Goal: Information Seeking & Learning: Learn about a topic

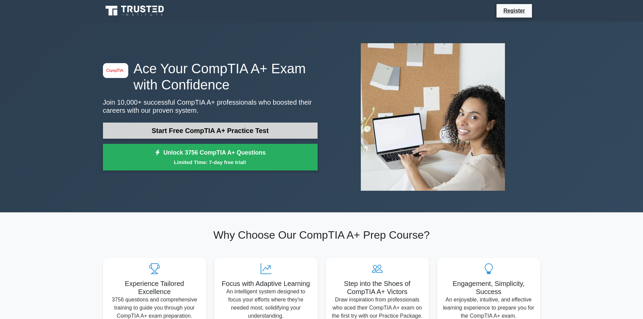
click at [221, 134] on link "Start Free CompTIA A+ Practice Test" at bounding box center [210, 131] width 215 height 16
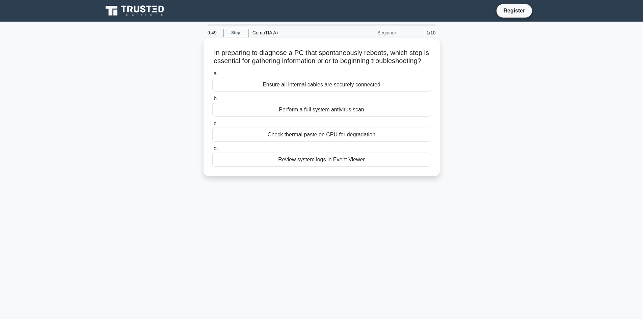
click at [314, 92] on div "Ensure all internal cables are securely connected" at bounding box center [321, 85] width 219 height 14
click at [212, 76] on input "a. Ensure all internal cables are securely connected" at bounding box center [212, 74] width 0 height 4
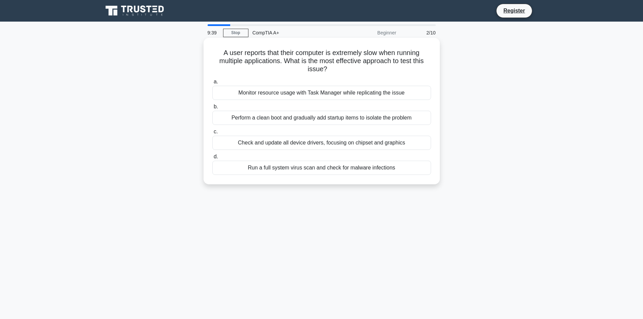
click at [311, 96] on div "Monitor resource usage with Task Manager while replicating the issue" at bounding box center [321, 93] width 219 height 14
click at [212, 84] on input "a. Monitor resource usage with Task Manager while replicating the issue" at bounding box center [212, 82] width 0 height 4
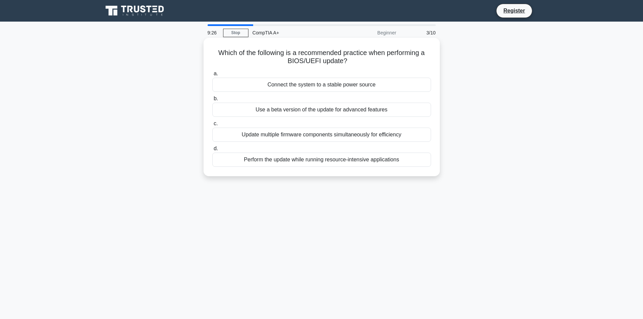
click at [312, 93] on div "a. Connect the system to a stable power source b. Use a beta version of the upd…" at bounding box center [321, 118] width 227 height 100
click at [312, 86] on div "Connect the system to a stable power source" at bounding box center [321, 85] width 219 height 14
click at [212, 76] on input "a. Connect the system to a stable power source" at bounding box center [212, 74] width 0 height 4
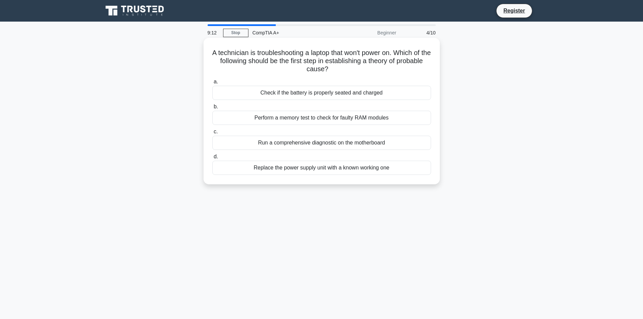
click at [309, 92] on div "Check if the battery is properly seated and charged" at bounding box center [321, 93] width 219 height 14
click at [212, 84] on input "a. Check if the battery is properly seated and charged" at bounding box center [212, 82] width 0 height 4
click at [340, 98] on div "Maximize resource allocation for all virtual machines" at bounding box center [321, 93] width 219 height 14
click at [212, 84] on input "a. Maximize resource allocation for all virtual machines" at bounding box center [212, 82] width 0 height 4
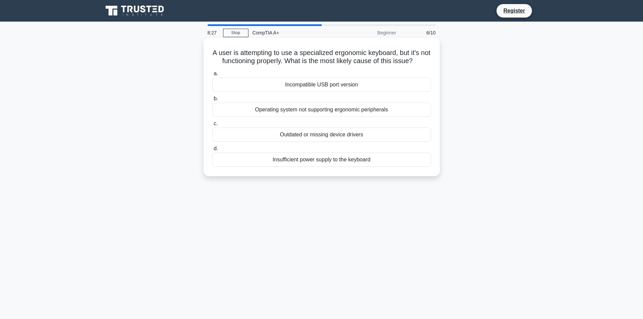
click at [342, 130] on div "Outdated or missing device drivers" at bounding box center [321, 135] width 219 height 14
click at [212, 126] on input "c. Outdated or missing device drivers" at bounding box center [212, 124] width 0 height 4
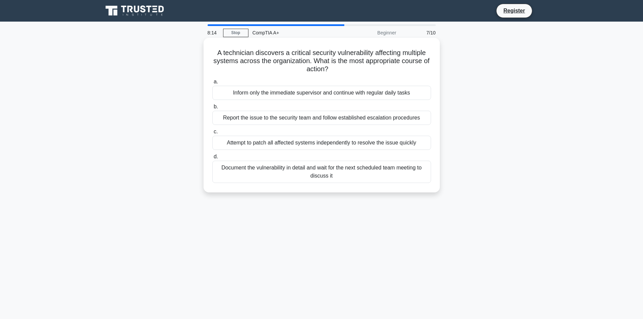
click at [315, 120] on div "Report the issue to the security team and follow established escalation procedu…" at bounding box center [321, 118] width 219 height 14
click at [212, 109] on input "b. Report the issue to the security team and follow established escalation proc…" at bounding box center [212, 107] width 0 height 4
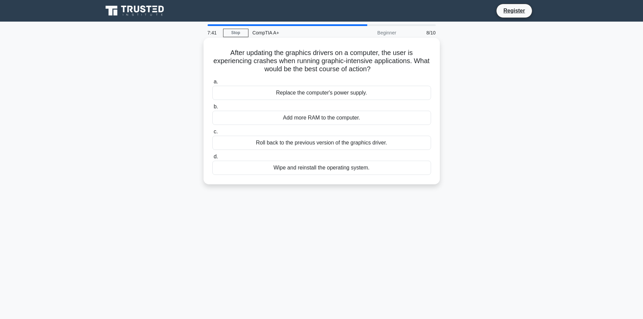
click at [355, 138] on div "Roll back to the previous version of the graphics driver." at bounding box center [321, 143] width 219 height 14
click at [212, 134] on input "c. Roll back to the previous version of the graphics driver." at bounding box center [212, 132] width 0 height 4
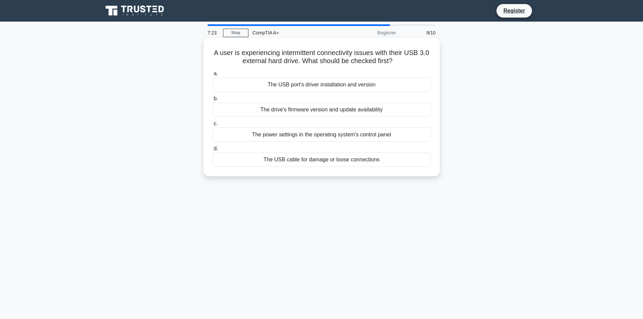
click at [344, 161] on div "The USB cable for damage or loose connections" at bounding box center [321, 160] width 219 height 14
click at [212, 151] on input "d. The USB cable for damage or loose connections" at bounding box center [212, 149] width 0 height 4
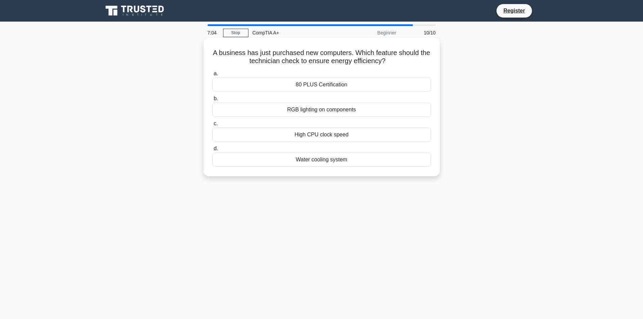
click at [319, 88] on div "80 PLUS Certification" at bounding box center [321, 85] width 219 height 14
click at [212, 76] on input "a. 80 PLUS Certification" at bounding box center [212, 74] width 0 height 4
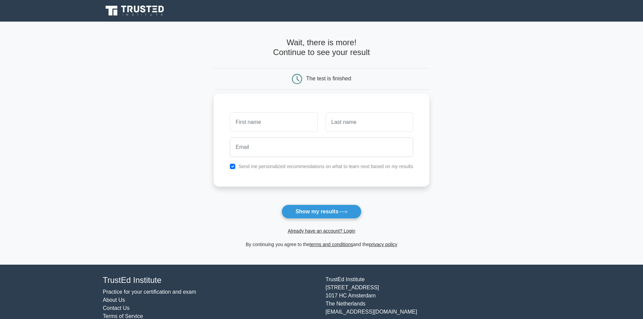
click at [300, 122] on input "text" at bounding box center [273, 122] width 87 height 20
click at [327, 208] on button "Show my results" at bounding box center [322, 212] width 80 height 14
click at [261, 125] on input "text" at bounding box center [273, 122] width 87 height 20
type input "shajw"
type input "saklas"
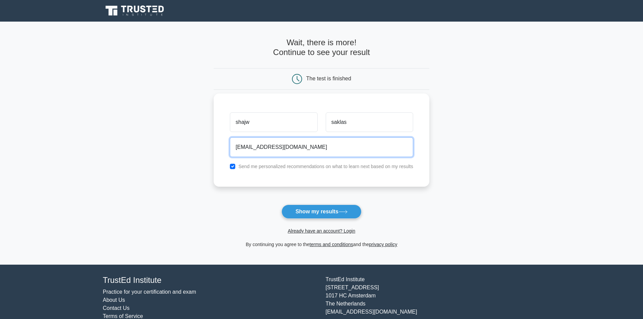
type input "tgfskhome@dsd.com"
click at [282, 205] on button "Show my results" at bounding box center [322, 212] width 80 height 14
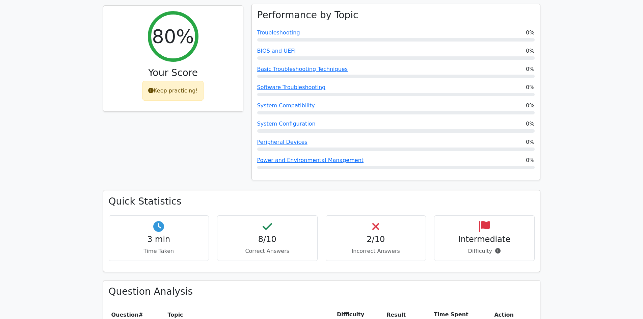
scroll to position [236, 0]
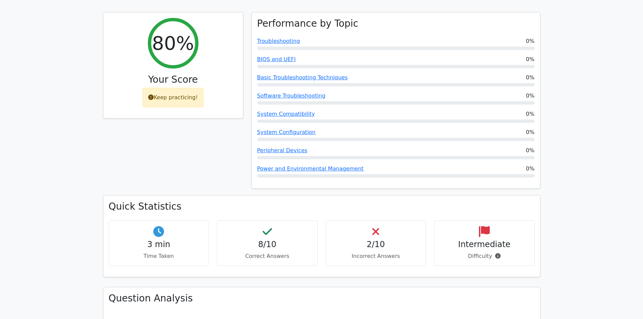
click at [272, 220] on div "8/10 Correct Answers" at bounding box center [267, 243] width 101 height 46
click at [381, 220] on div "2/10 Incorrect Answers" at bounding box center [376, 243] width 101 height 46
click at [380, 220] on div "2/10 Incorrect Answers" at bounding box center [376, 243] width 101 height 46
click at [378, 226] on icon at bounding box center [375, 231] width 7 height 11
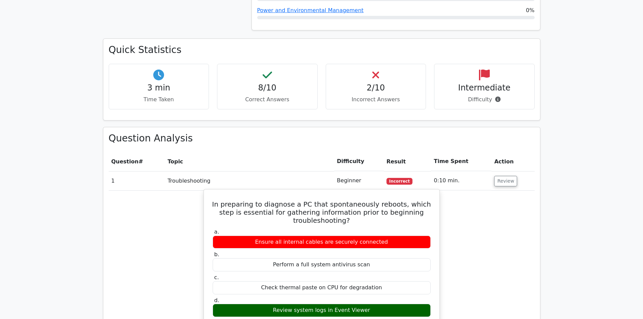
scroll to position [473, 0]
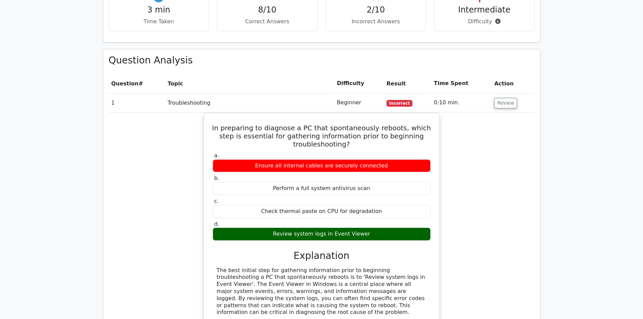
click at [159, 93] on td "1" at bounding box center [137, 102] width 56 height 19
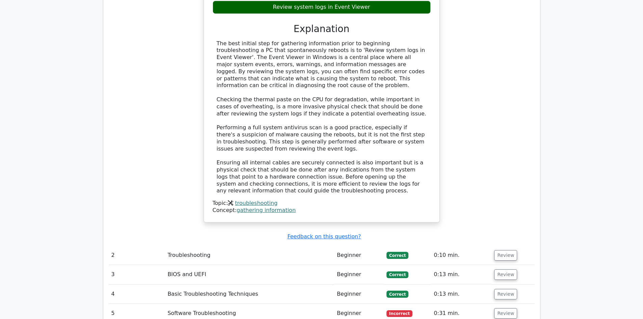
scroll to position [743, 0]
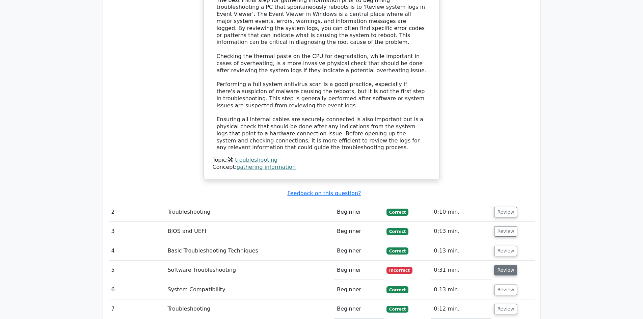
click at [506, 265] on button "Review" at bounding box center [505, 270] width 23 height 10
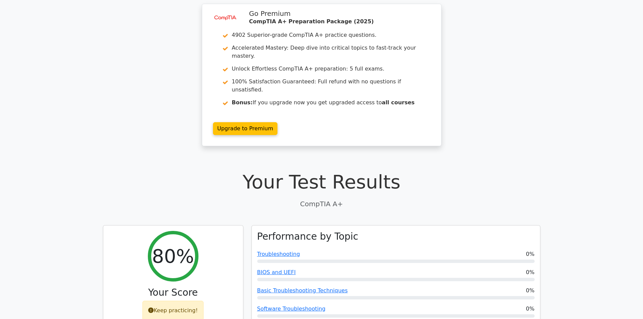
scroll to position [34, 0]
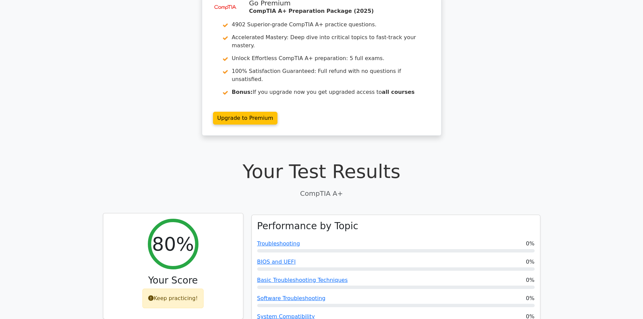
click at [156, 289] on div "Keep practicing!" at bounding box center [172, 299] width 61 height 20
click at [154, 295] on icon at bounding box center [150, 297] width 5 height 5
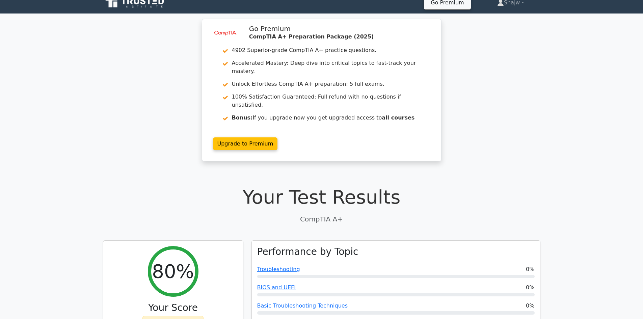
scroll to position [0, 0]
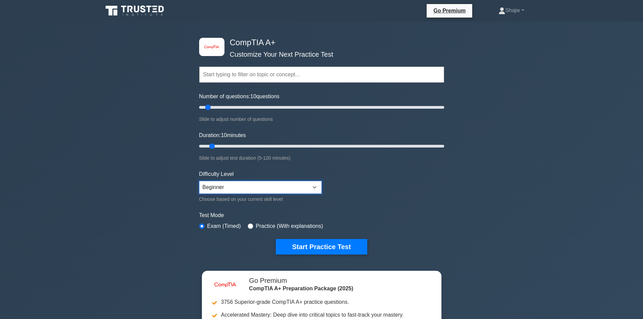
drag, startPoint x: 247, startPoint y: 186, endPoint x: 245, endPoint y: 190, distance: 3.9
click at [247, 186] on select "Beginner Intermediate Expert" at bounding box center [260, 187] width 123 height 13
select select "expert"
click at [199, 181] on select "Beginner Intermediate Expert" at bounding box center [260, 187] width 123 height 13
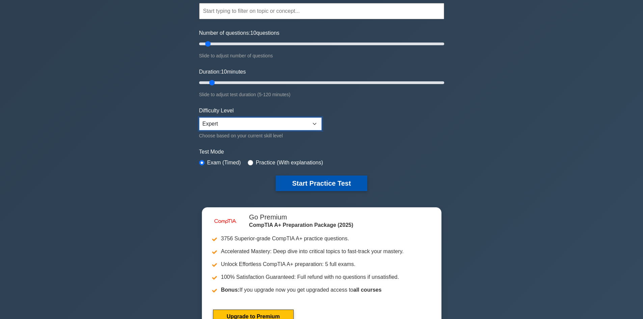
scroll to position [68, 0]
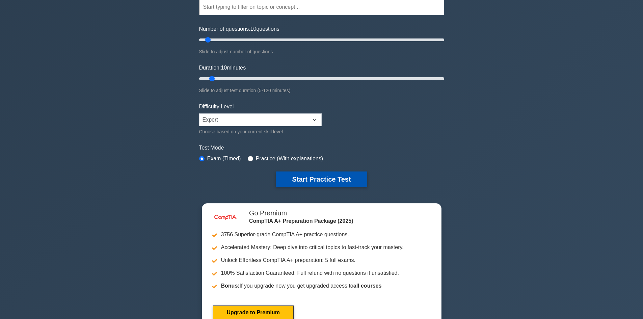
click at [297, 181] on button "Start Practice Test" at bounding box center [321, 180] width 91 height 16
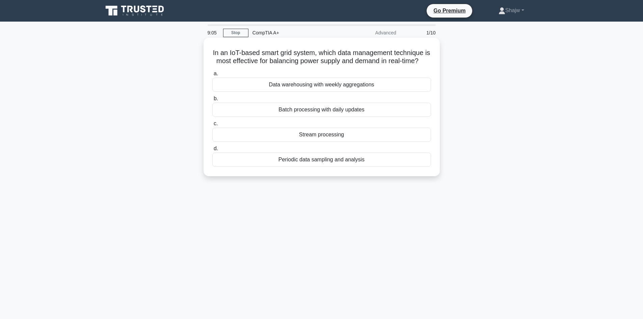
click at [335, 142] on div "Stream processing" at bounding box center [321, 135] width 219 height 14
click at [212, 126] on input "c. Stream processing" at bounding box center [212, 124] width 0 height 4
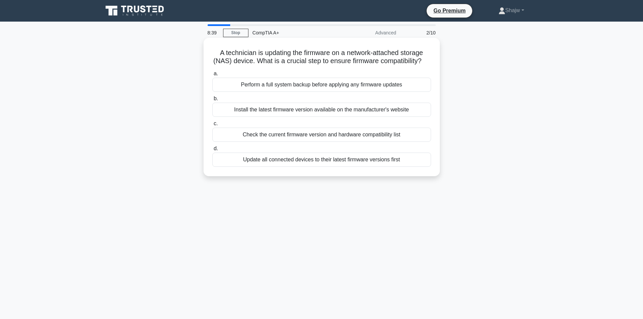
click at [325, 117] on div "Install the latest firmware version available on the manufacturer's website" at bounding box center [321, 110] width 219 height 14
click at [212, 101] on input "b. Install the latest firmware version available on the manufacturer's website" at bounding box center [212, 99] width 0 height 4
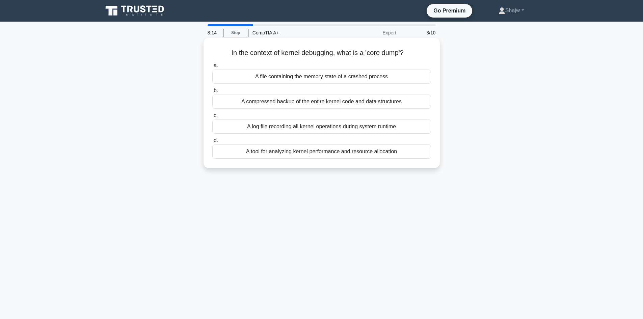
click at [378, 127] on div "A log file recording all kernel operations during system runtime" at bounding box center [321, 127] width 219 height 14
click at [212, 118] on input "c. A log file recording all kernel operations during system runtime" at bounding box center [212, 115] width 0 height 4
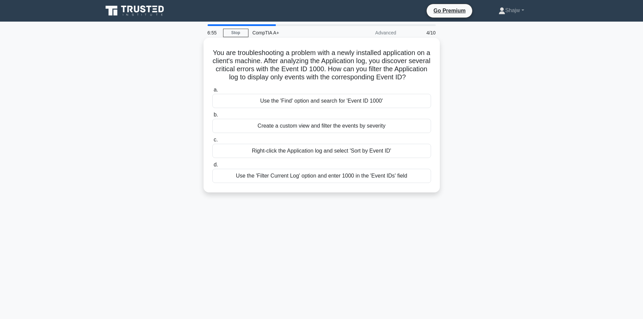
click at [297, 158] on div "Right-click the Application log and select 'Sort by Event ID'" at bounding box center [321, 151] width 219 height 14
click at [212, 142] on input "c. Right-click the Application log and select 'Sort by Event ID'" at bounding box center [212, 140] width 0 height 4
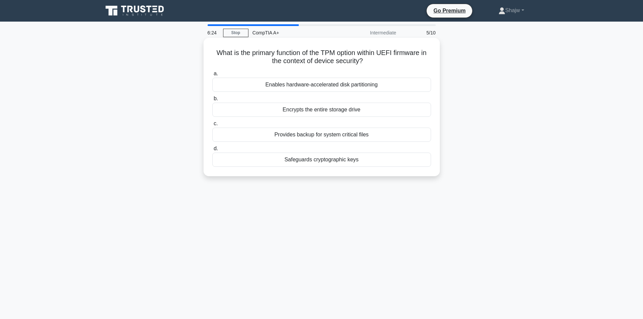
click at [326, 88] on div "Enables hardware-accelerated disk partitioning" at bounding box center [321, 85] width 219 height 14
click at [212, 76] on input "a. Enables hardware-accelerated disk partitioning" at bounding box center [212, 74] width 0 height 4
click at [324, 78] on div "Yes, but check if the missing pin affects the display." at bounding box center [321, 85] width 219 height 14
click at [212, 76] on input "a. Yes, but check if the missing pin affects the display." at bounding box center [212, 74] width 0 height 4
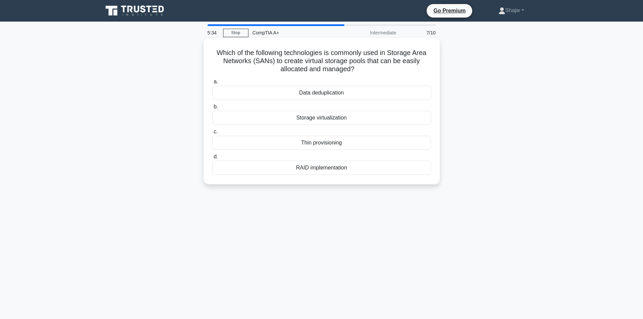
click at [381, 113] on div "Storage virtualization" at bounding box center [321, 118] width 219 height 14
click at [212, 109] on input "b. Storage virtualization" at bounding box center [212, 107] width 0 height 4
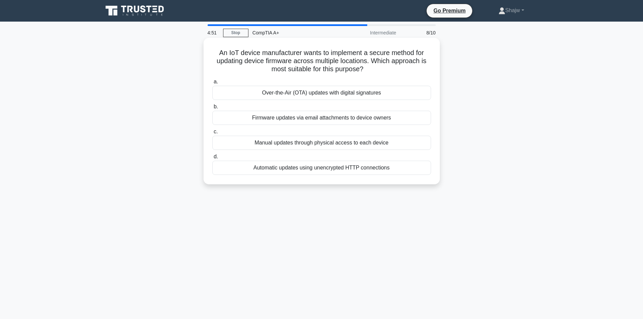
click at [411, 96] on div "Over-the-Air (OTA) updates with digital signatures" at bounding box center [321, 93] width 219 height 14
click at [212, 84] on input "a. Over-the-Air (OTA) updates with digital signatures" at bounding box center [212, 82] width 0 height 4
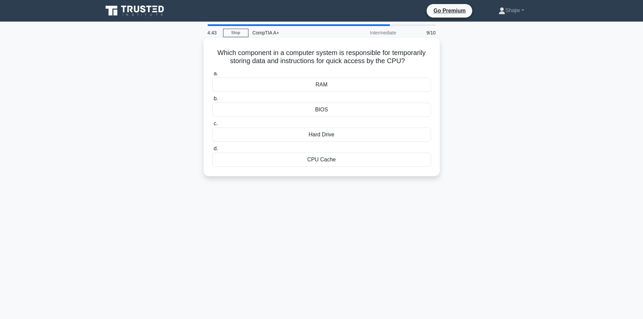
click at [360, 86] on div "RAM" at bounding box center [321, 85] width 219 height 14
click at [212, 76] on input "a. RAM" at bounding box center [212, 74] width 0 height 4
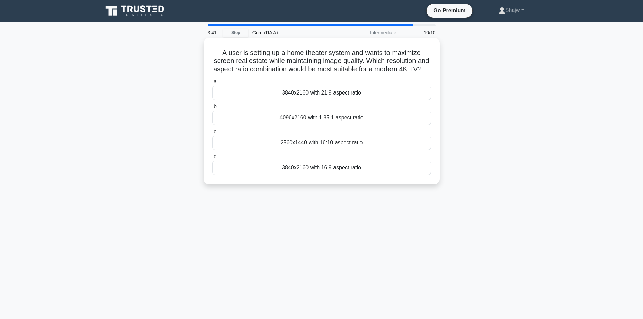
click at [341, 175] on div "3840x2160 with 16:9 aspect ratio" at bounding box center [321, 168] width 219 height 14
click at [212, 159] on input "d. 3840x2160 with 16:9 aspect ratio" at bounding box center [212, 157] width 0 height 4
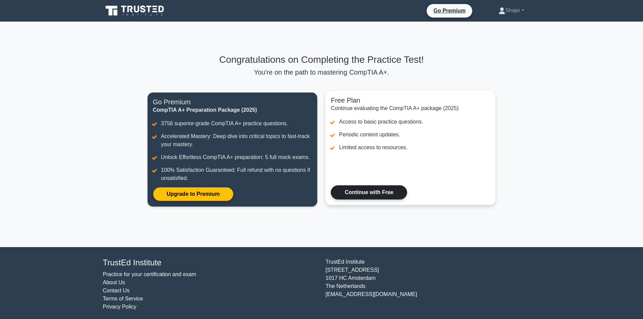
click at [375, 193] on link "Continue with Free" at bounding box center [369, 192] width 76 height 14
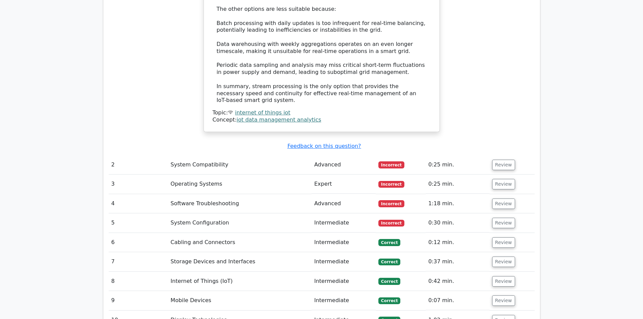
scroll to position [878, 0]
click at [501, 160] on button "Review" at bounding box center [503, 165] width 23 height 10
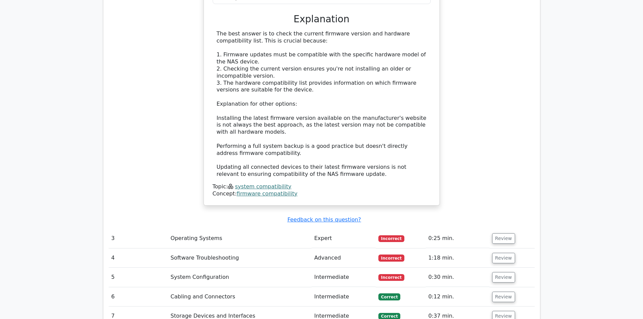
scroll to position [1182, 0]
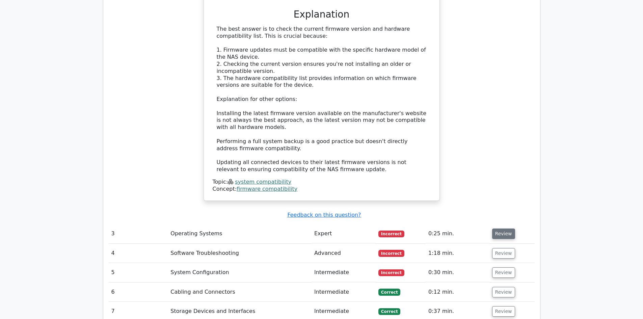
click at [502, 229] on button "Review" at bounding box center [503, 234] width 23 height 10
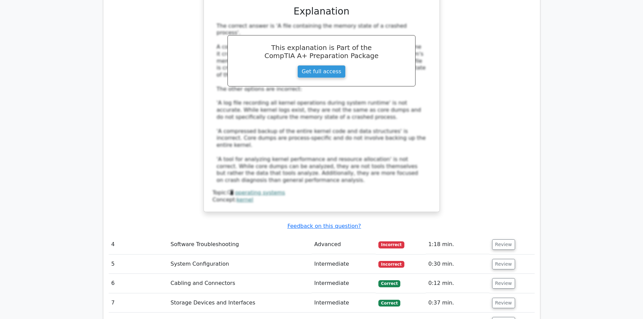
scroll to position [1553, 0]
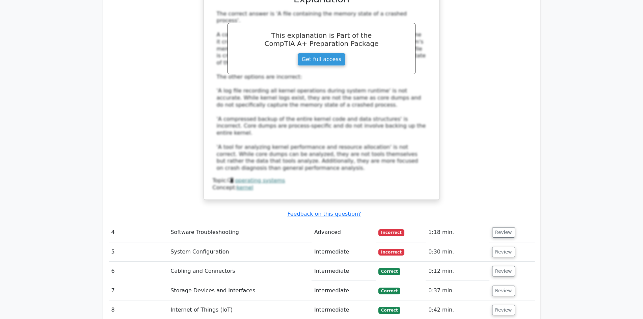
click at [497, 223] on td "Review" at bounding box center [512, 232] width 45 height 19
click at [498, 227] on button "Review" at bounding box center [503, 232] width 23 height 10
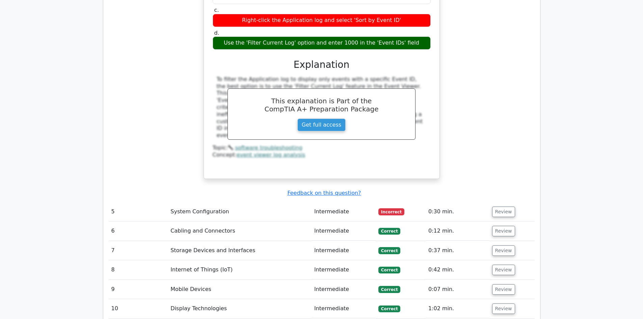
scroll to position [1891, 0]
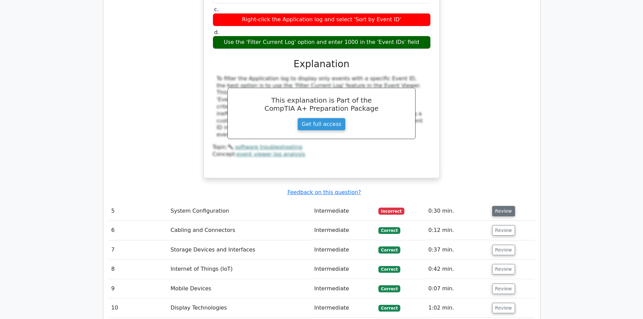
click at [500, 206] on button "Review" at bounding box center [503, 211] width 23 height 10
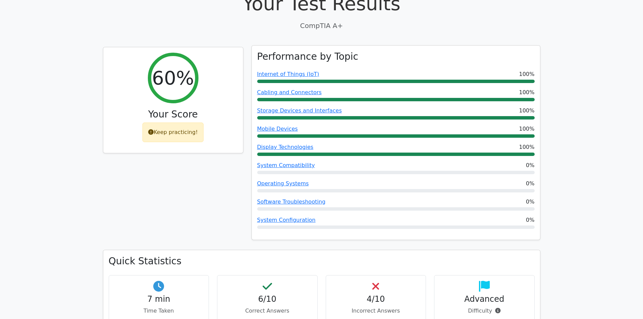
scroll to position [169, 0]
